Goal: Transaction & Acquisition: Purchase product/service

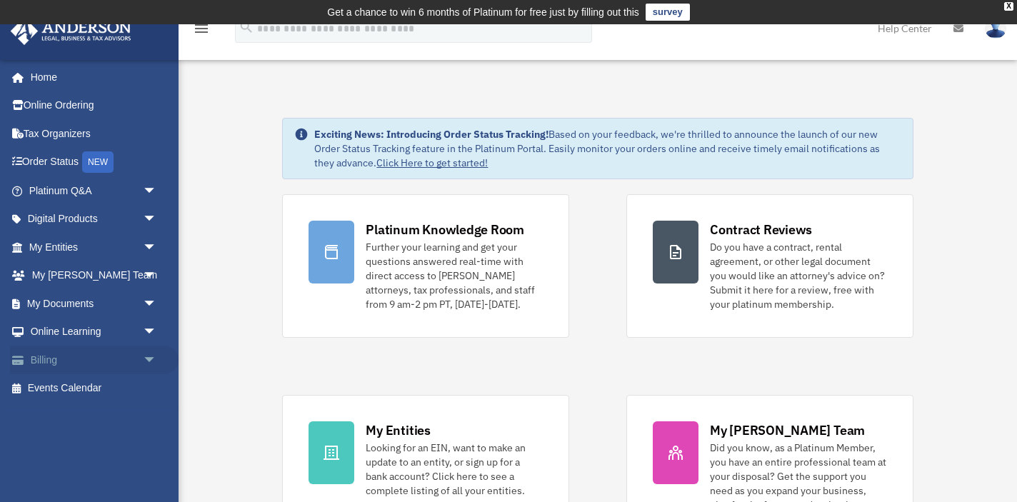
click at [153, 356] on span "arrow_drop_down" at bounding box center [157, 360] width 29 height 29
click at [91, 382] on link "$ Open Invoices" at bounding box center [99, 388] width 158 height 29
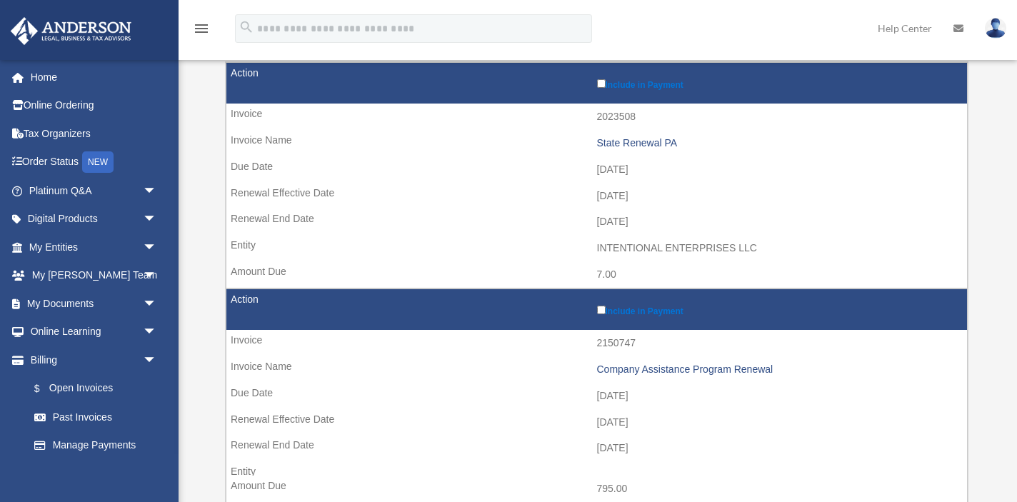
scroll to position [216, 0]
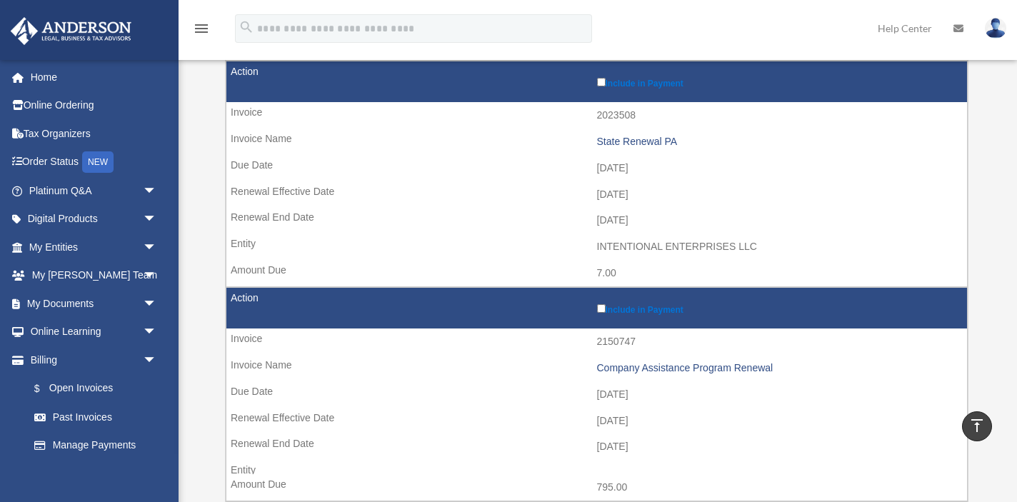
click at [601, 306] on td "Include in Payment" at bounding box center [596, 308] width 740 height 41
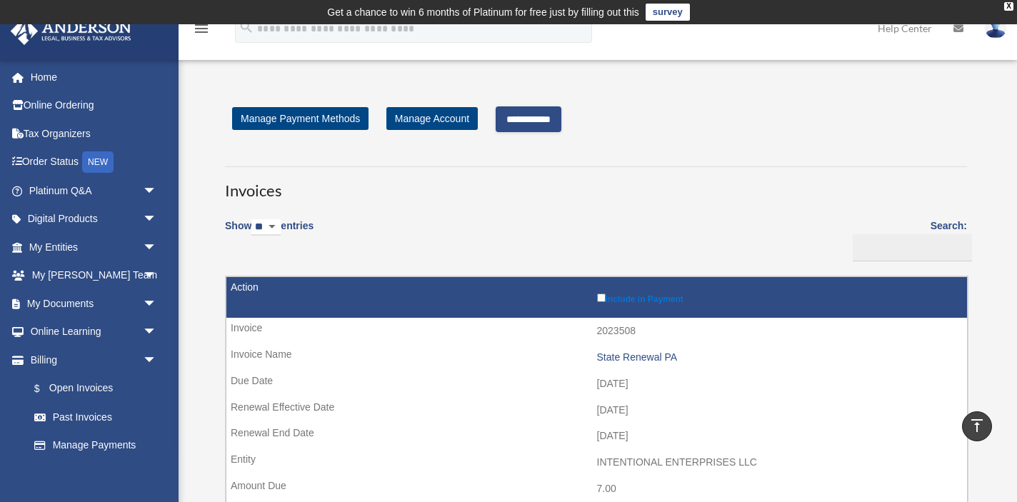
scroll to position [0, 0]
click at [558, 120] on input "**********" at bounding box center [528, 119] width 66 height 26
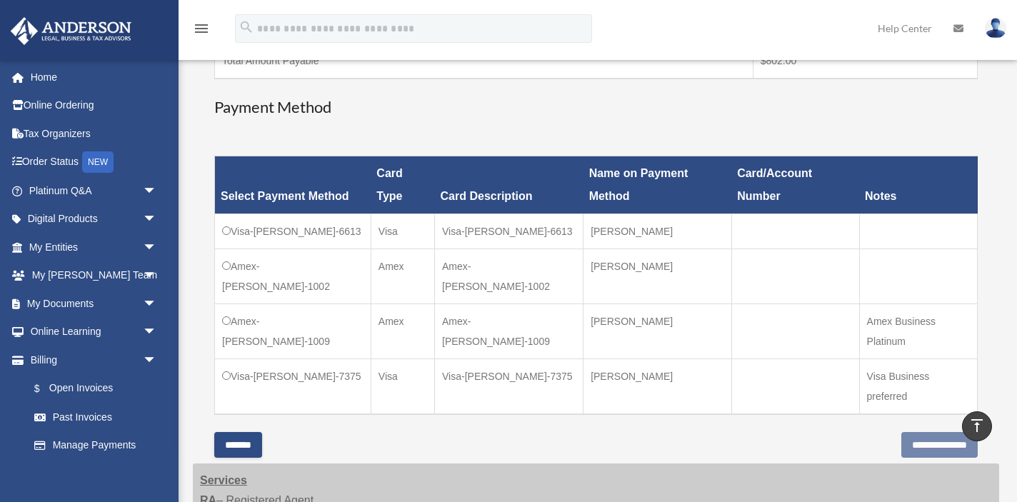
scroll to position [380, 0]
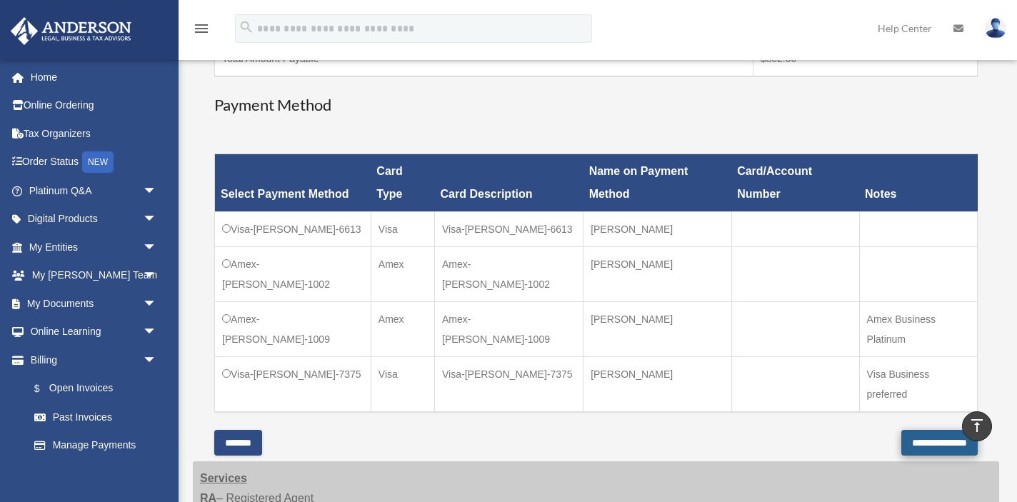
click at [907, 430] on input "**********" at bounding box center [939, 443] width 76 height 26
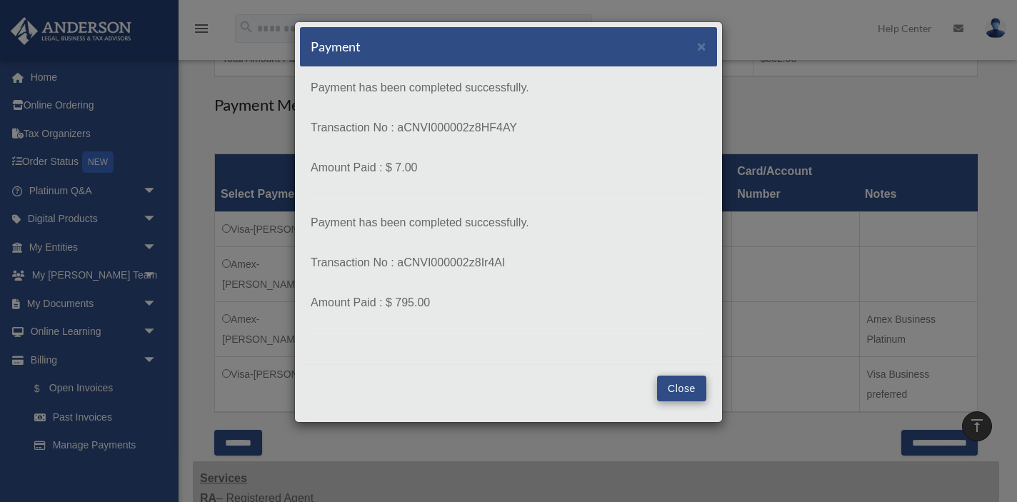
click at [683, 386] on button "Close" at bounding box center [681, 388] width 49 height 26
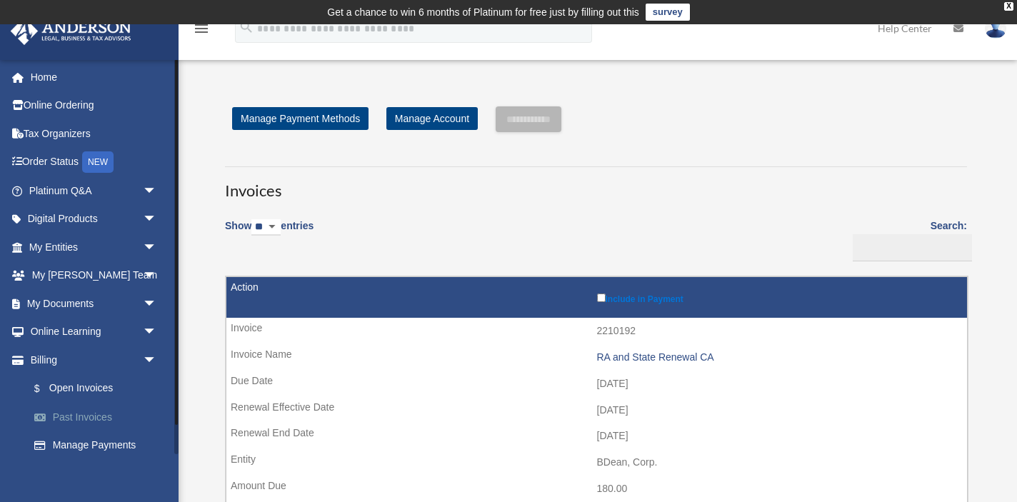
click at [71, 410] on link "Past Invoices" at bounding box center [99, 417] width 158 height 29
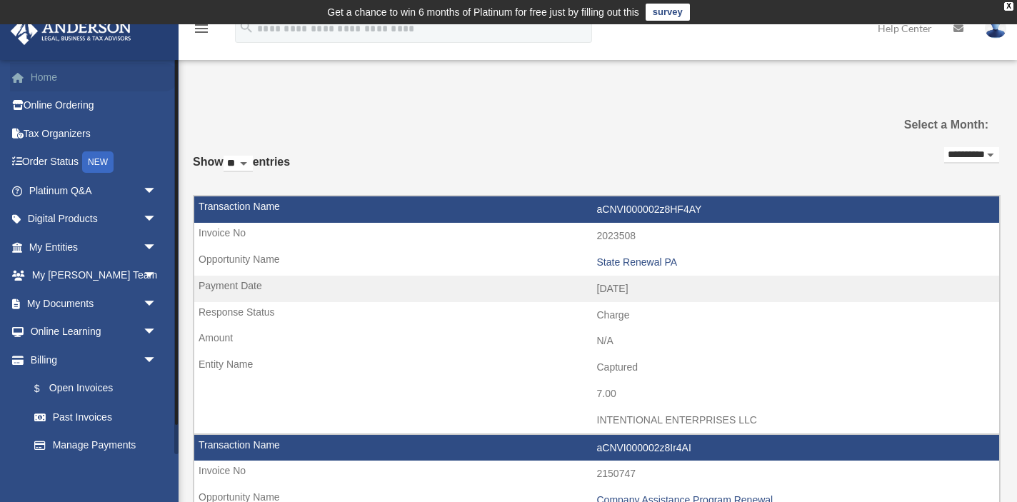
click at [46, 74] on link "Home" at bounding box center [94, 77] width 168 height 29
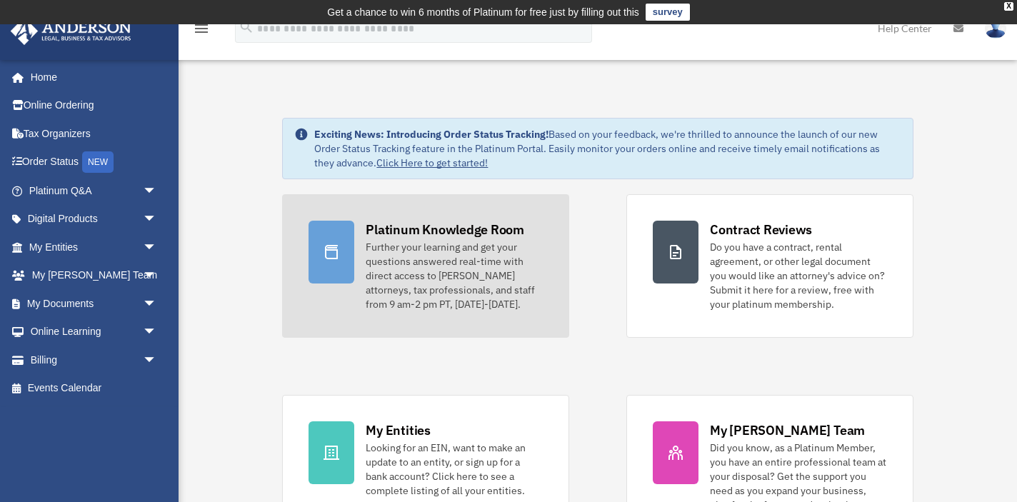
click at [369, 276] on div "Further your learning and get your questions answered real-time with direct acc…" at bounding box center [454, 275] width 177 height 71
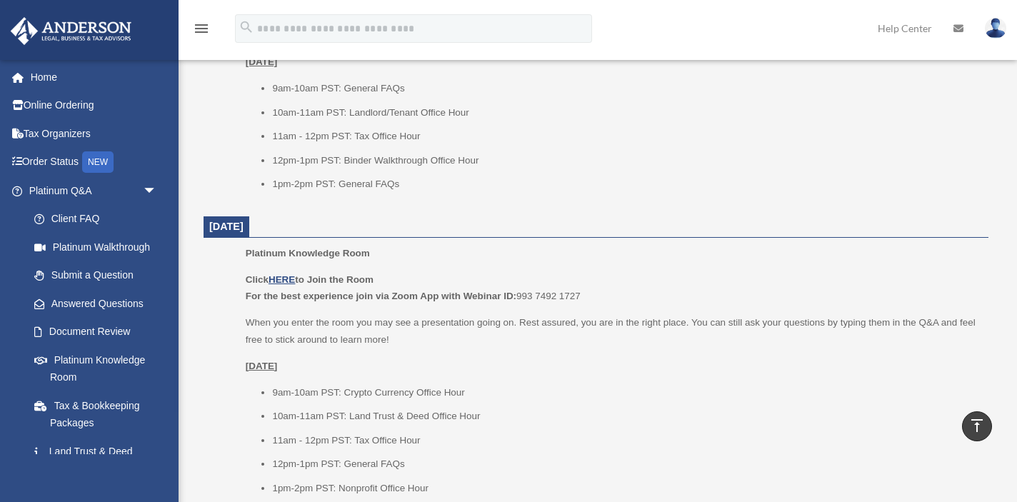
scroll to position [1204, 0]
click at [84, 97] on link "Online Ordering" at bounding box center [94, 105] width 168 height 29
